Goal: Task Accomplishment & Management: Manage account settings

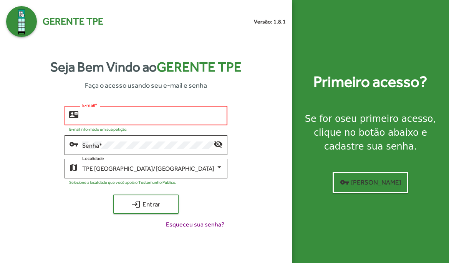
click at [146, 117] on input "E-mail *" at bounding box center [152, 115] width 141 height 7
type input "**********"
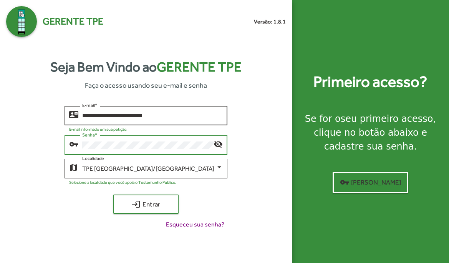
click at [146, 204] on button "login Entrar" at bounding box center [145, 204] width 65 height 19
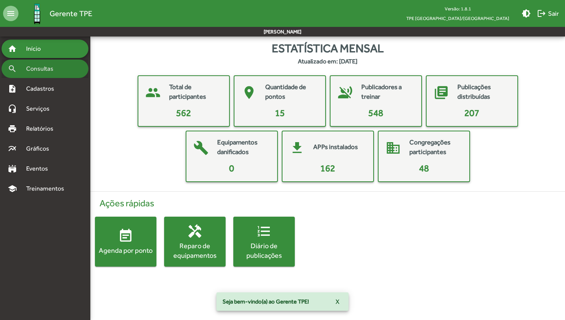
click at [41, 70] on span "Consultas" at bounding box center [43, 68] width 42 height 9
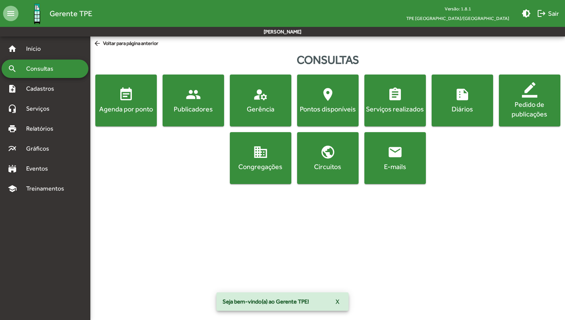
click at [187, 105] on div "Publicadores" at bounding box center [193, 109] width 58 height 10
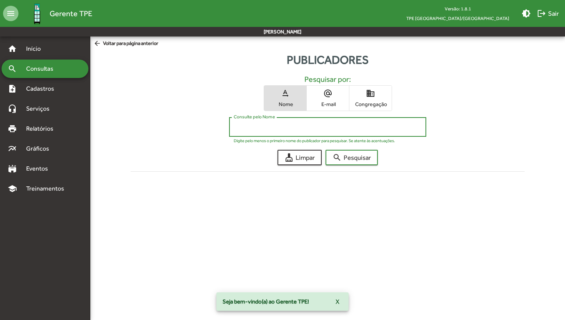
click at [255, 128] on input "Consulte pelo Nome" at bounding box center [328, 127] width 188 height 7
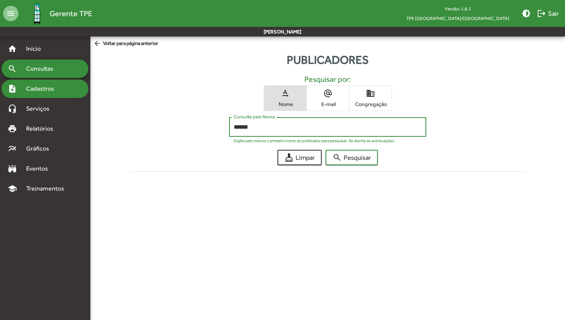
type input "******"
click at [46, 90] on span "Cadastros" at bounding box center [43, 88] width 43 height 9
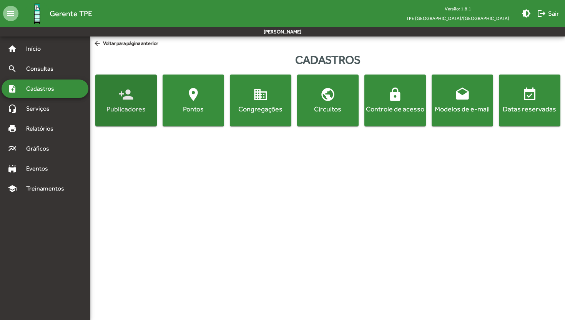
click at [139, 96] on span "person_add Publicadores" at bounding box center [126, 100] width 58 height 27
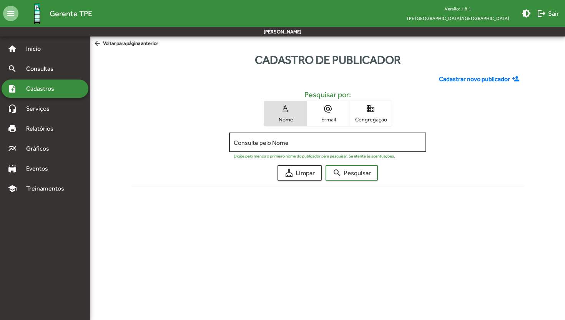
click at [251, 146] on input "Consulte pelo Nome" at bounding box center [328, 142] width 188 height 7
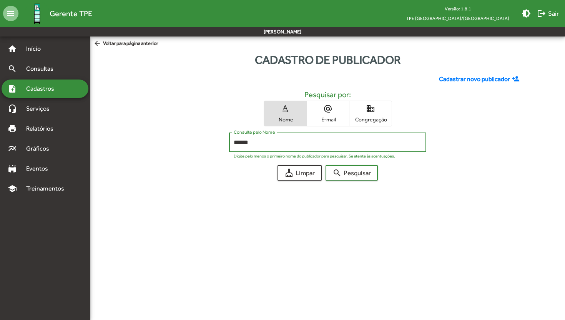
click at [352, 173] on button "search Pesquisar" at bounding box center [352, 172] width 52 height 15
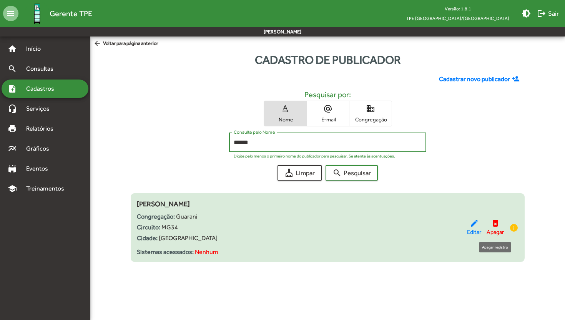
click at [449, 228] on mat-icon "delete_forever" at bounding box center [495, 223] width 9 height 9
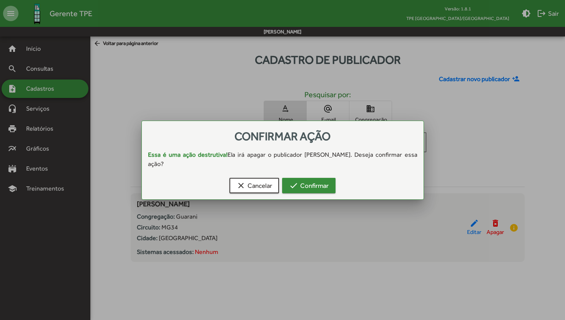
click at [318, 187] on span "check Confirmar" at bounding box center [309, 186] width 40 height 14
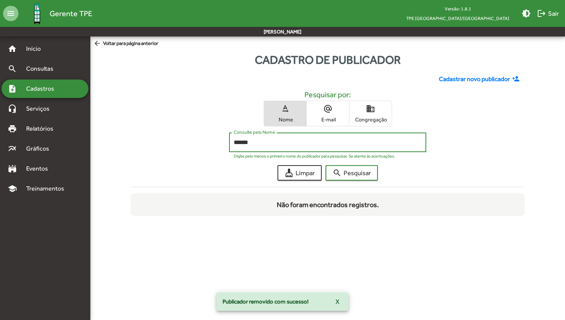
drag, startPoint x: 256, startPoint y: 142, endPoint x: 211, endPoint y: 140, distance: 45.0
click at [211, 140] on div "****** Consulte pelo Nome Digite pelo menos o primeiro nome do publicador para …" at bounding box center [328, 144] width 394 height 23
click at [352, 173] on button "search Pesquisar" at bounding box center [352, 172] width 52 height 15
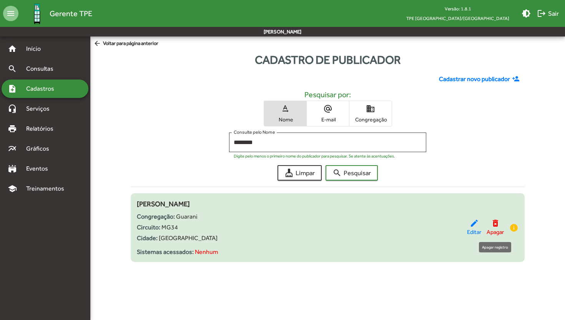
click at [449, 224] on mat-icon "delete_forever" at bounding box center [495, 223] width 9 height 9
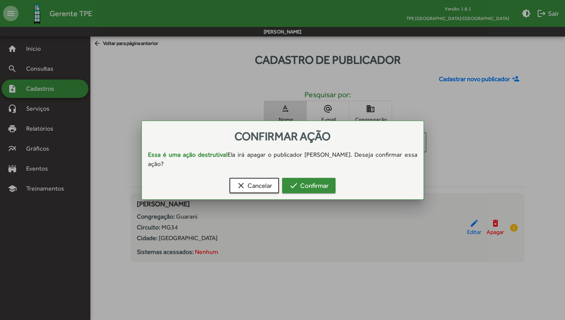
click at [316, 186] on span "check Confirmar" at bounding box center [309, 186] width 40 height 14
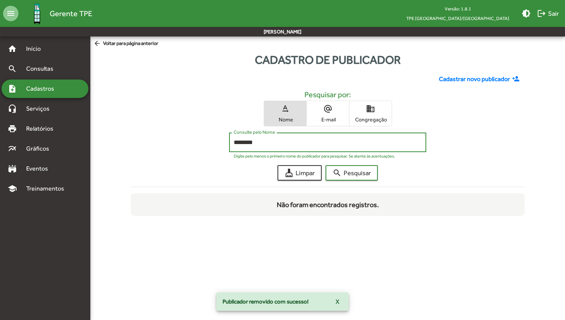
drag, startPoint x: 301, startPoint y: 144, endPoint x: 202, endPoint y: 133, distance: 100.2
click at [202, 133] on div "******** Consulte pelo Nome Digite pelo menos o primeiro nome do publicador par…" at bounding box center [328, 144] width 394 height 23
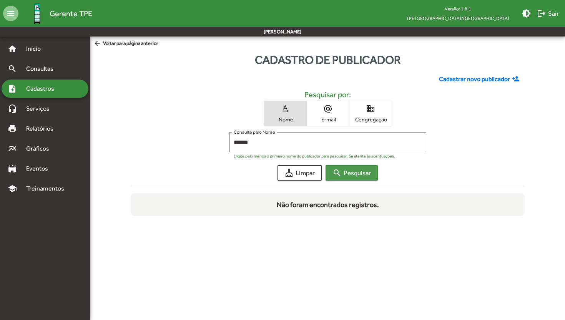
drag, startPoint x: 202, startPoint y: 133, endPoint x: 345, endPoint y: 176, distance: 149.1
click at [345, 176] on span "search Pesquisar" at bounding box center [352, 173] width 38 height 14
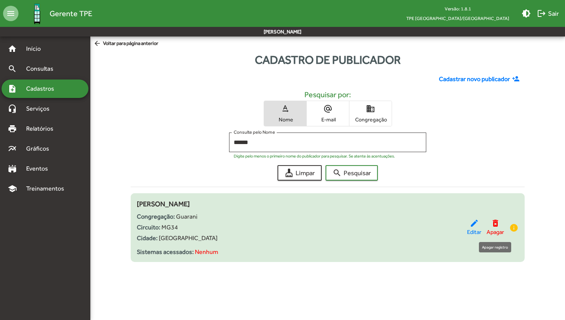
click at [449, 225] on mat-icon "delete_forever" at bounding box center [495, 223] width 9 height 9
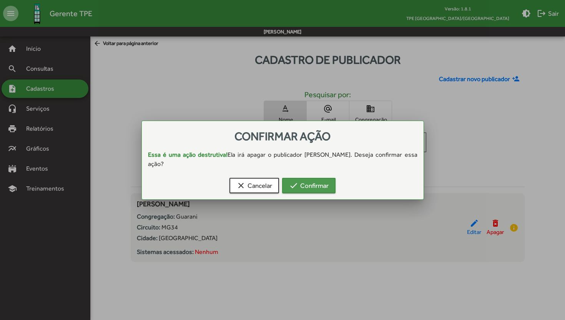
click at [316, 192] on span "check Confirmar" at bounding box center [309, 186] width 40 height 14
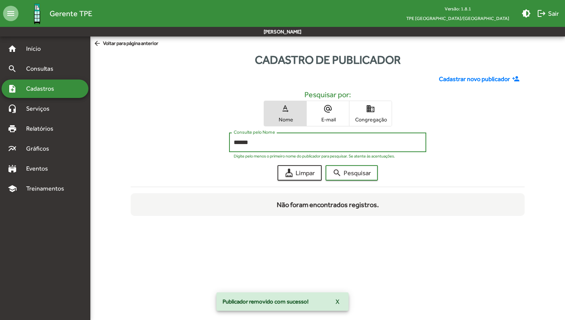
drag, startPoint x: 286, startPoint y: 140, endPoint x: 226, endPoint y: 136, distance: 59.4
click at [226, 136] on div "****** Consulte pelo Nome Digite pelo menos o primeiro nome do publicador para …" at bounding box center [328, 144] width 394 height 23
type input "******"
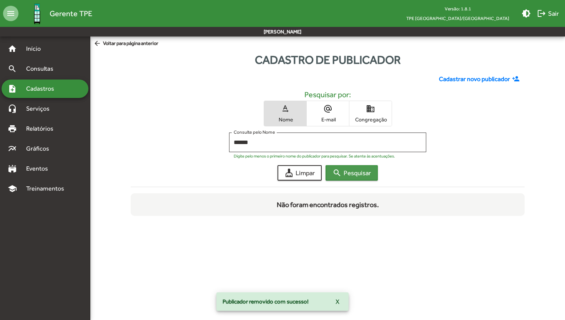
drag, startPoint x: 226, startPoint y: 136, endPoint x: 353, endPoint y: 176, distance: 132.5
click at [353, 176] on span "search Pesquisar" at bounding box center [352, 173] width 38 height 14
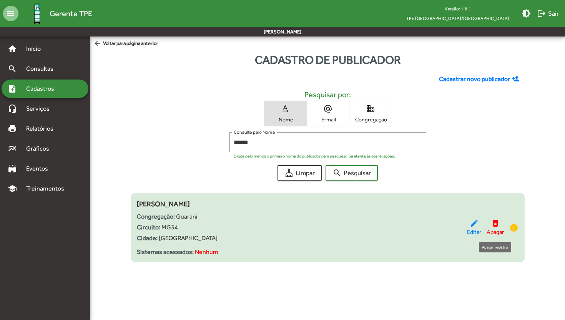
click at [449, 226] on mat-icon "delete_forever" at bounding box center [495, 223] width 9 height 9
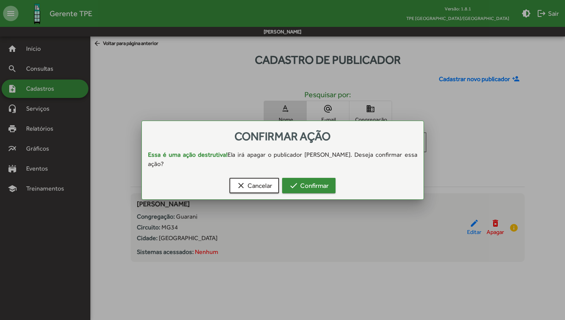
click at [319, 190] on span "check Confirmar" at bounding box center [309, 186] width 40 height 14
